Goal: Information Seeking & Learning: Learn about a topic

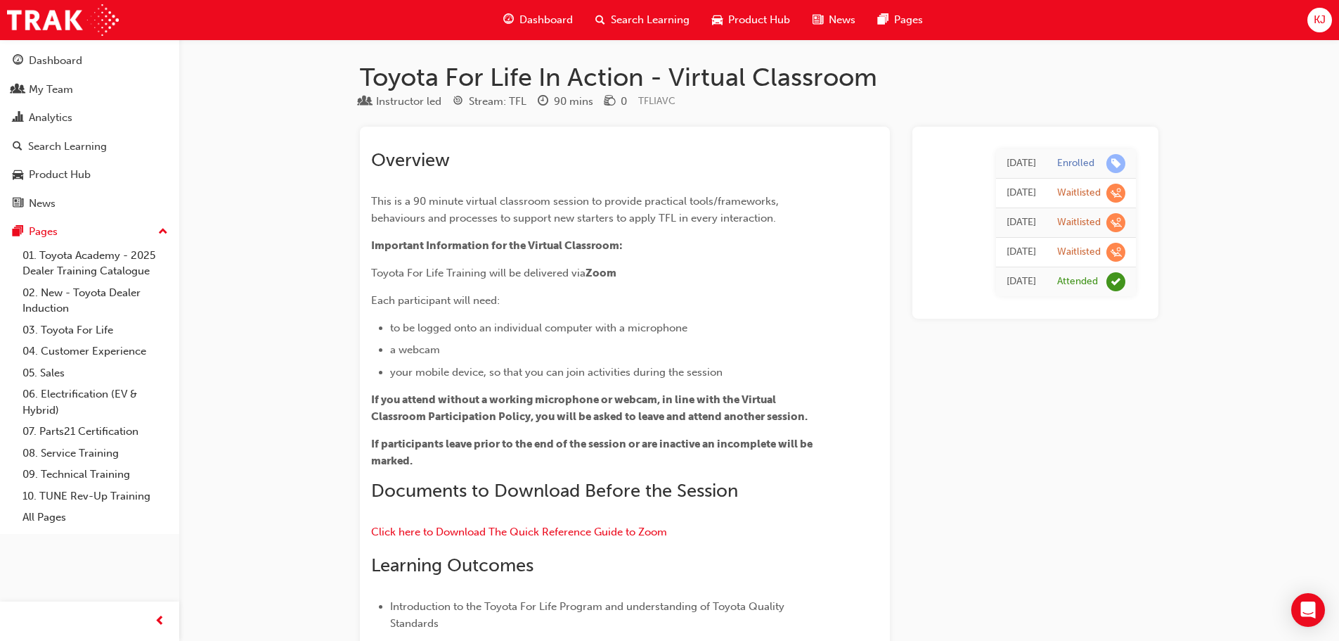
scroll to position [1677, 0]
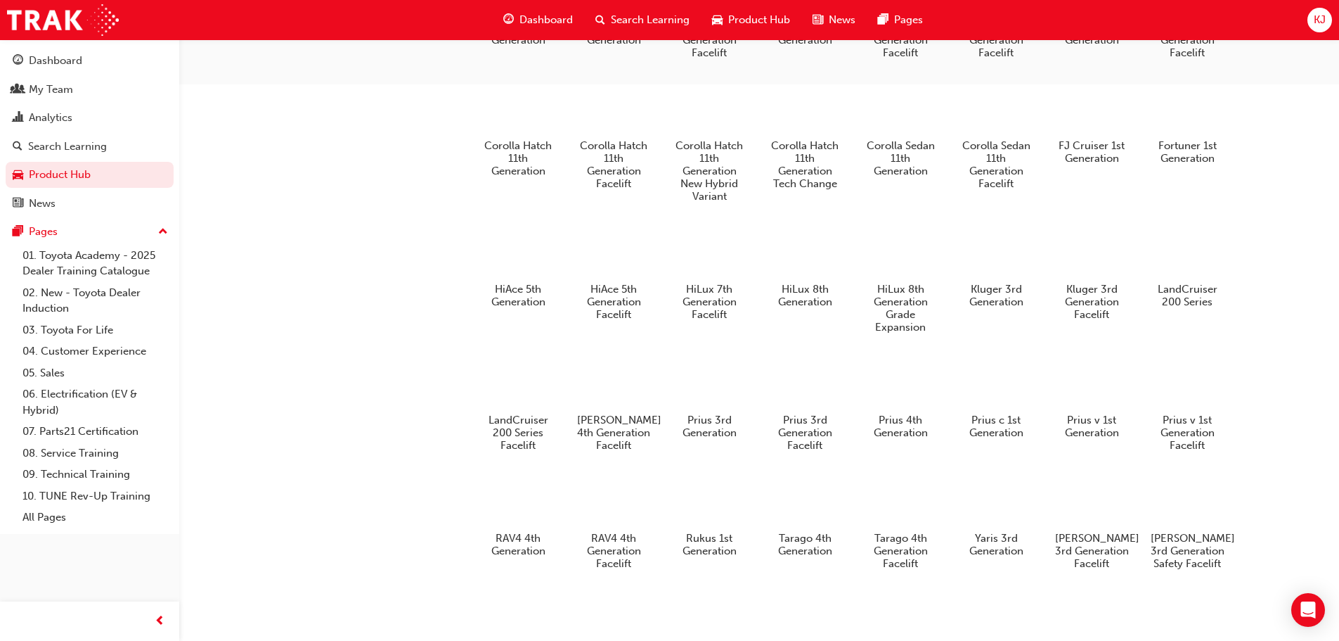
scroll to position [764, 0]
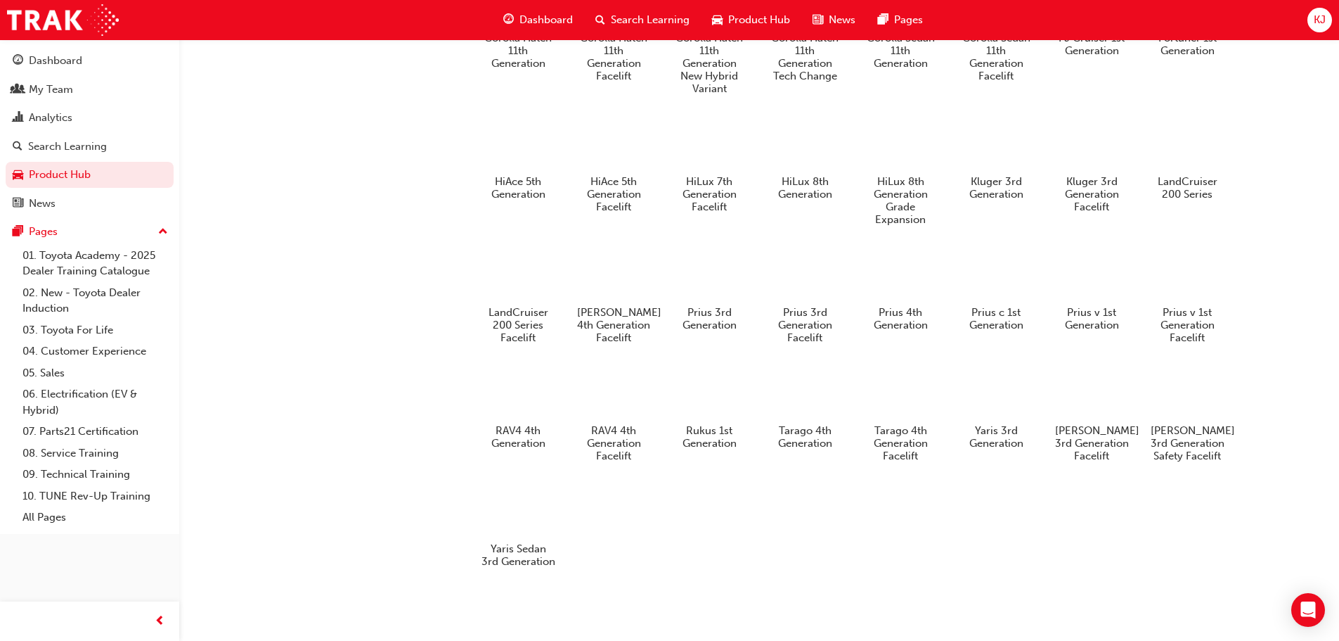
drag, startPoint x: 477, startPoint y: 30, endPoint x: 486, endPoint y: 30, distance: 8.5
click at [477, 30] on div "Dashboard Search Learning Product Hub News Pages KJ" at bounding box center [669, 20] width 1339 height 40
click at [515, 29] on div "Dashboard" at bounding box center [538, 20] width 92 height 29
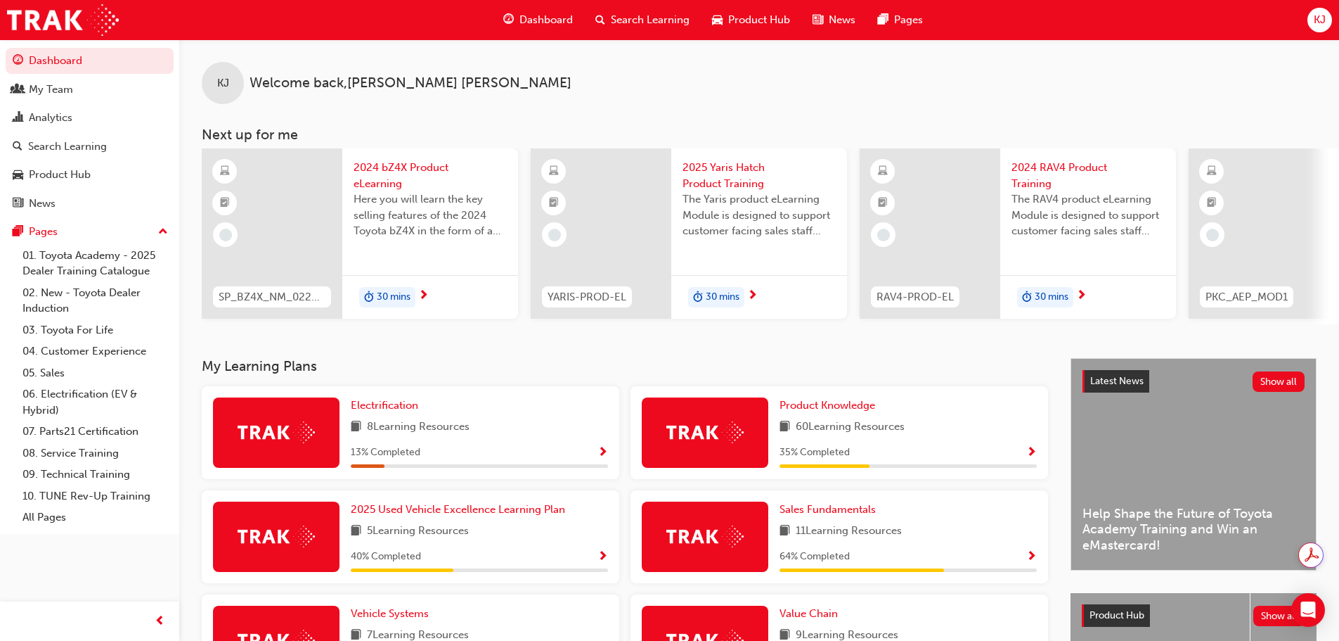
click at [1323, 22] on span "KJ" at bounding box center [1320, 20] width 12 height 16
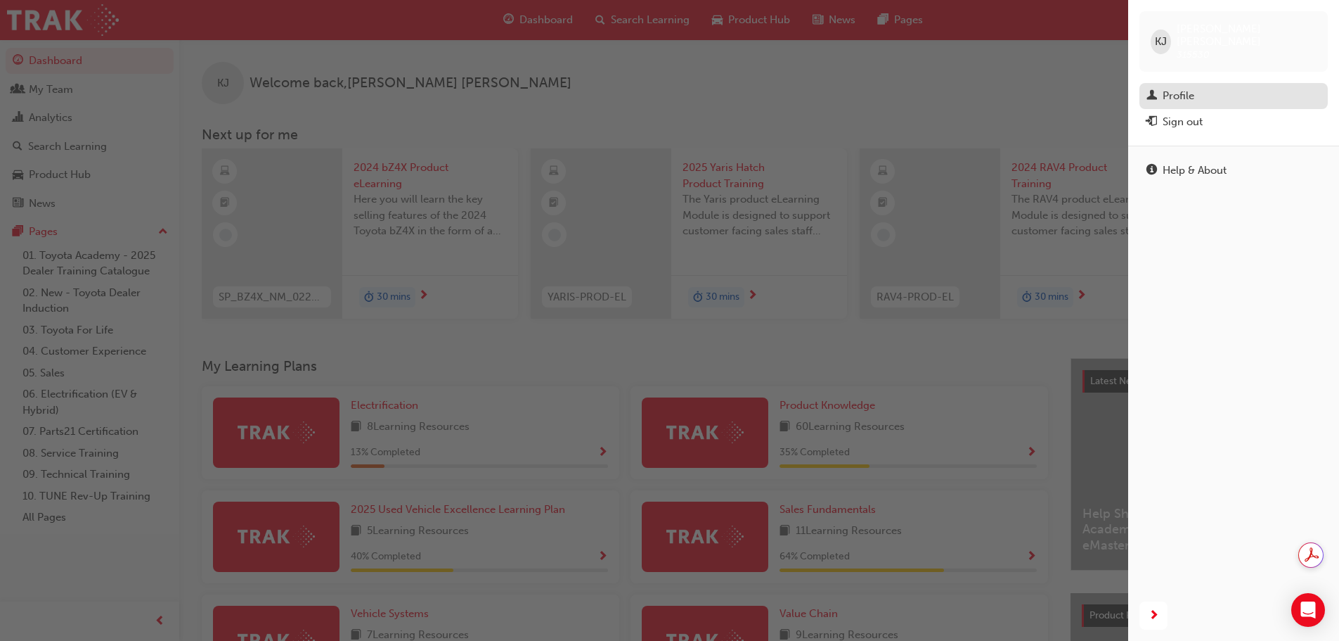
click at [1199, 87] on div "Profile" at bounding box center [1234, 96] width 174 height 18
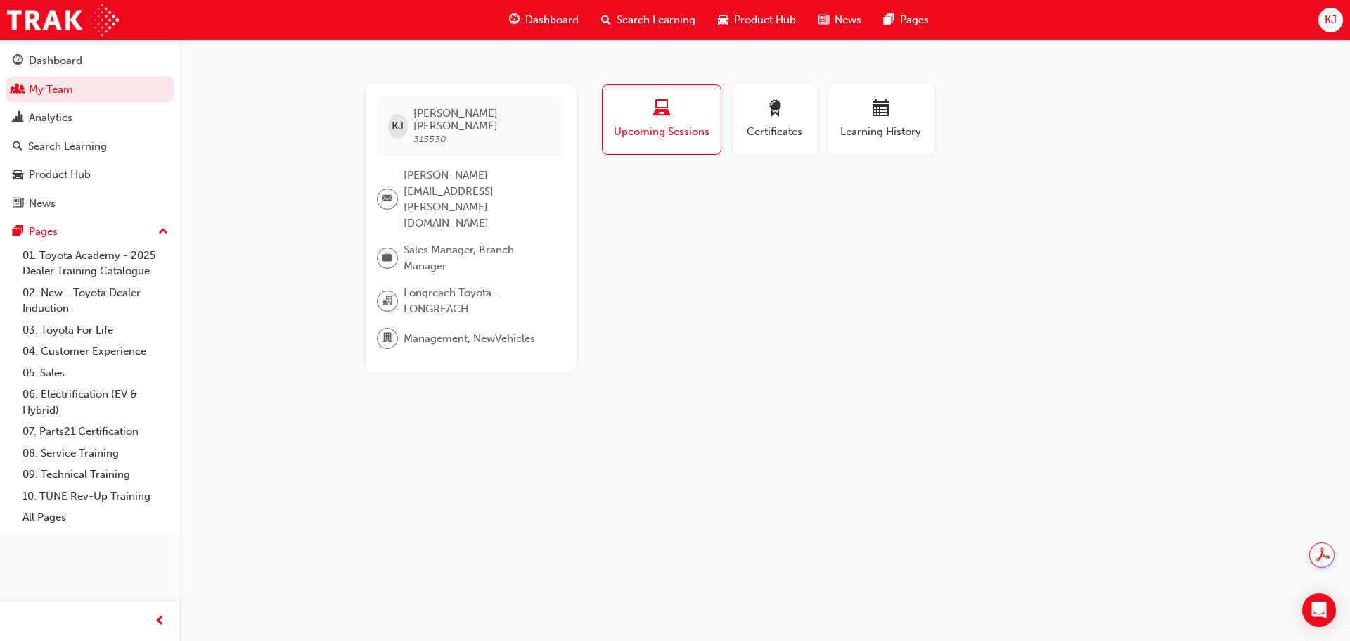
click at [626, 136] on span "Upcoming Sessions" at bounding box center [661, 132] width 97 height 16
click at [783, 330] on div "[PERSON_NAME] [PERSON_NAME] 315530 [PERSON_NAME][EMAIL_ADDRESS][PERSON_NAME][DO…" at bounding box center [675, 320] width 1350 height 641
click at [81, 329] on link "03. Toyota For Life" at bounding box center [95, 330] width 157 height 22
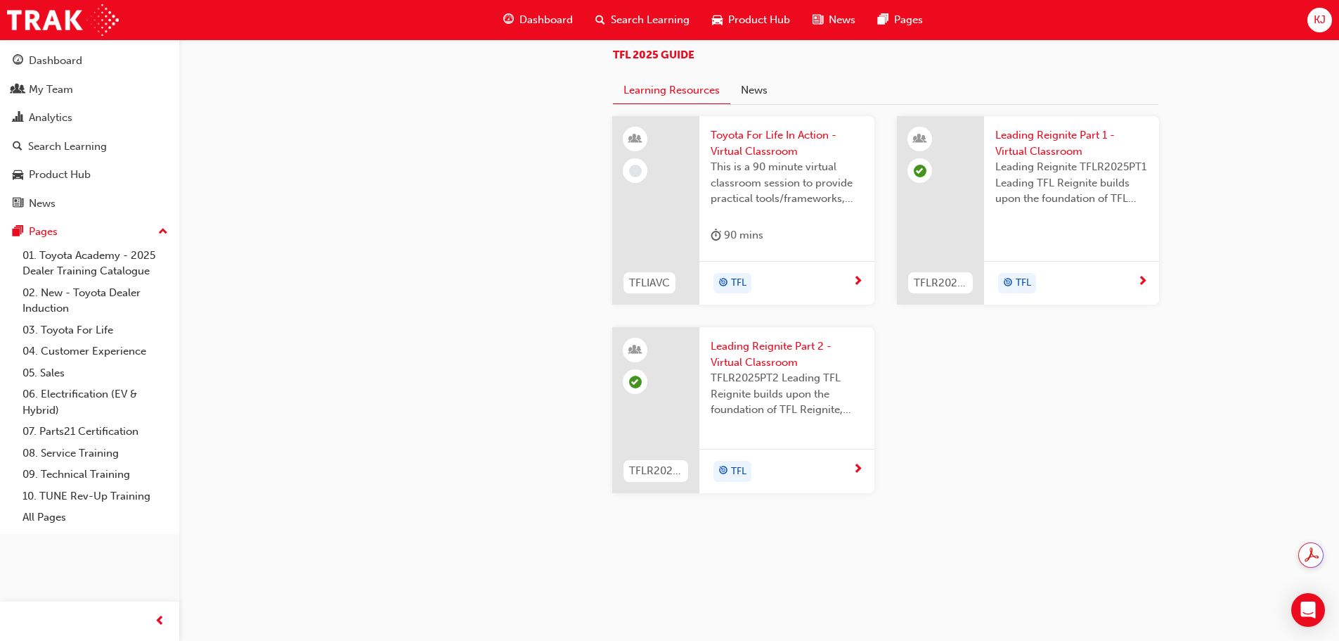
click at [757, 144] on span "Toyota For Life In Action - Virtual Classroom" at bounding box center [787, 143] width 153 height 32
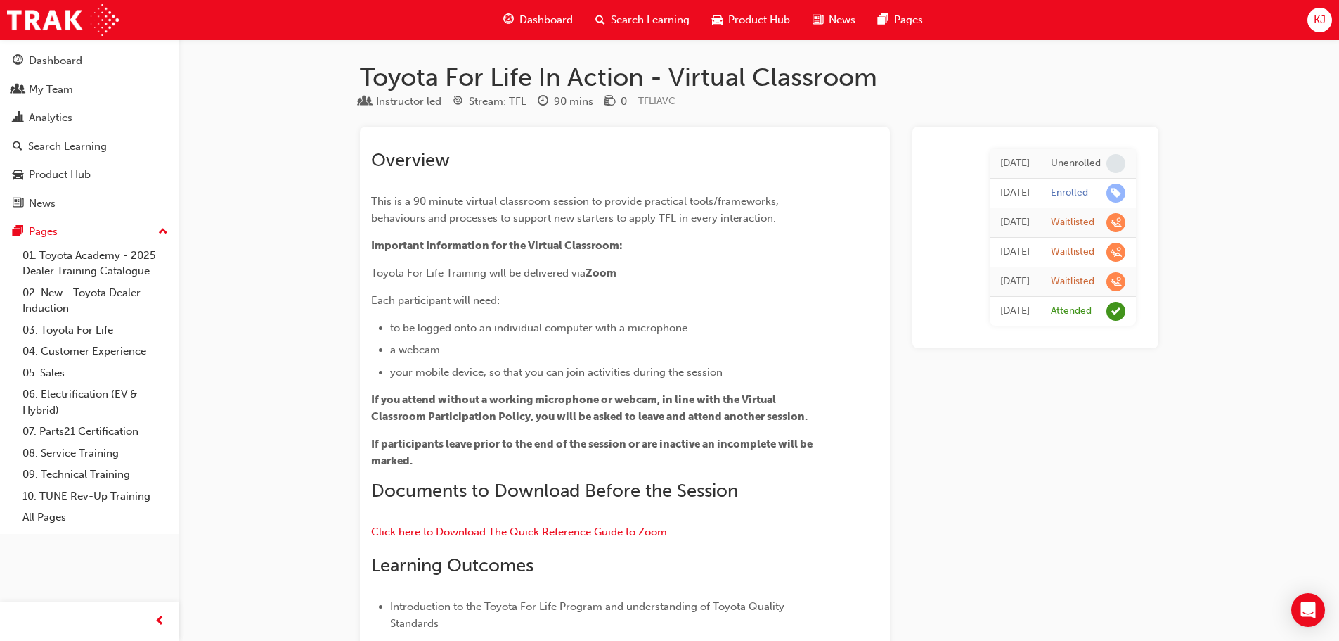
click at [547, 15] on span "Dashboard" at bounding box center [546, 20] width 53 height 16
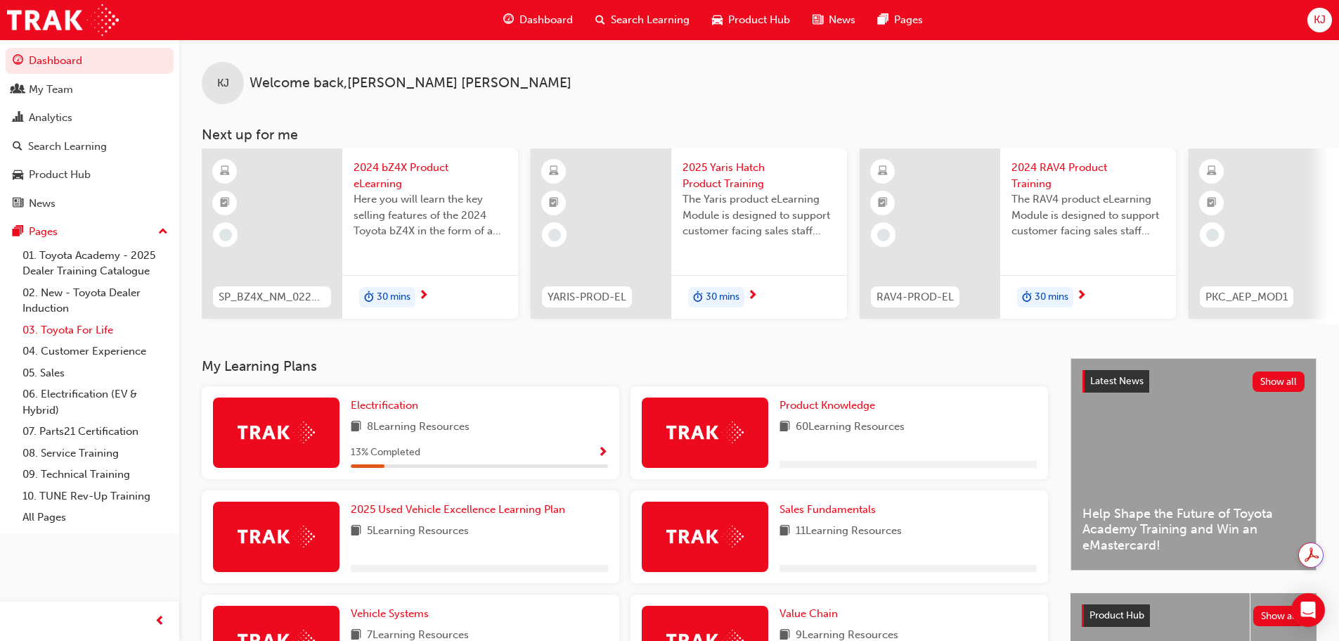
click at [74, 329] on link "03. Toyota For Life" at bounding box center [95, 330] width 157 height 22
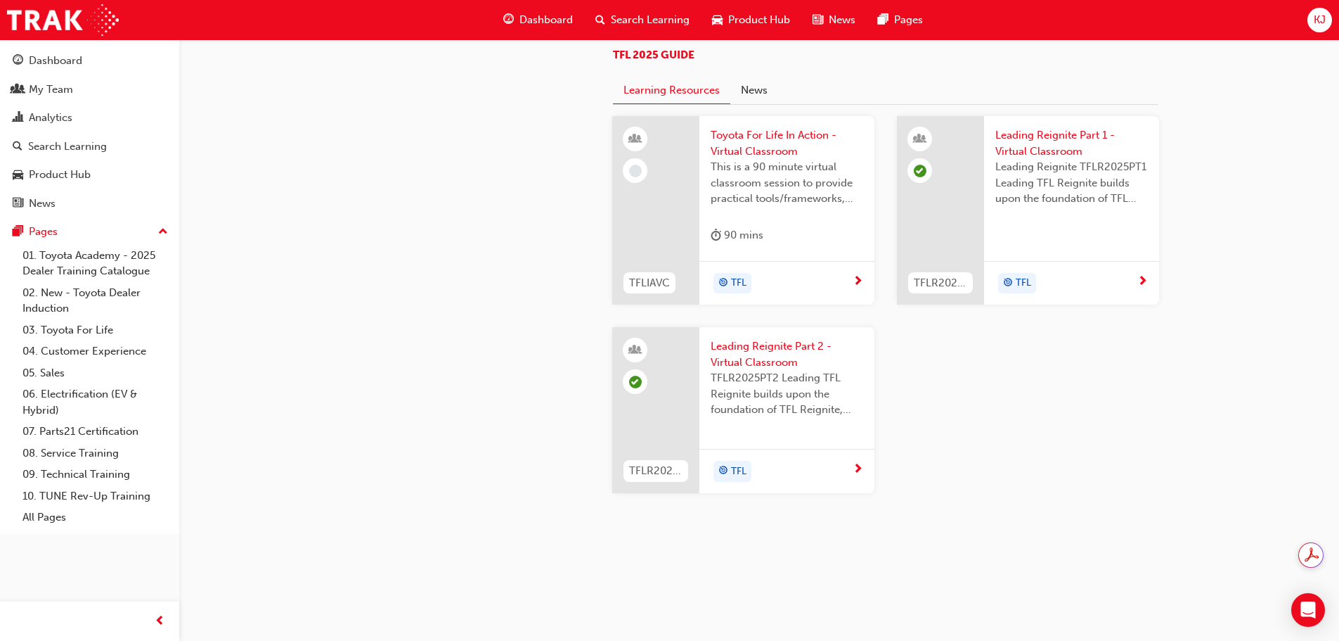
click at [1006, 446] on div "TFLIAVC Toyota For Life In Action - Virtual Classroom This is a 90 minute virtu…" at bounding box center [886, 315] width 570 height 399
click at [1127, 494] on div "TFLIAVC Toyota For Life In Action - Virtual Classroom This is a 90 minute virtu…" at bounding box center [886, 315] width 570 height 399
click at [1040, 434] on div "TFLIAVC Toyota For Life In Action - Virtual Classroom This is a 90 minute virtu…" at bounding box center [886, 315] width 570 height 399
